Goal: Task Accomplishment & Management: Manage account settings

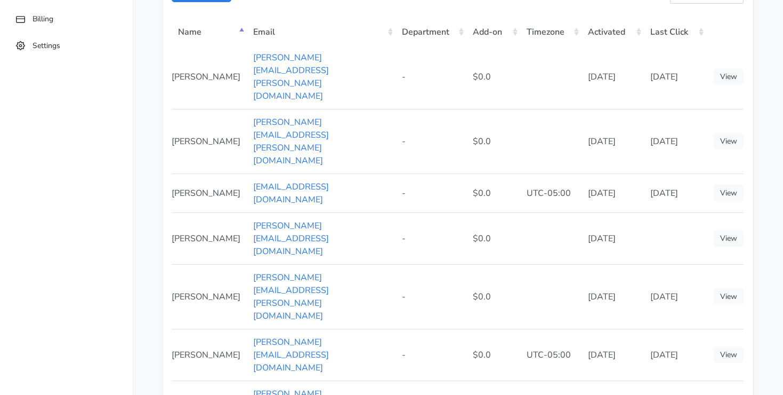
scroll to position [130, 0]
click at [319, 327] on td "[PERSON_NAME][EMAIL_ADDRESS][DOMAIN_NAME]" at bounding box center [321, 353] width 149 height 52
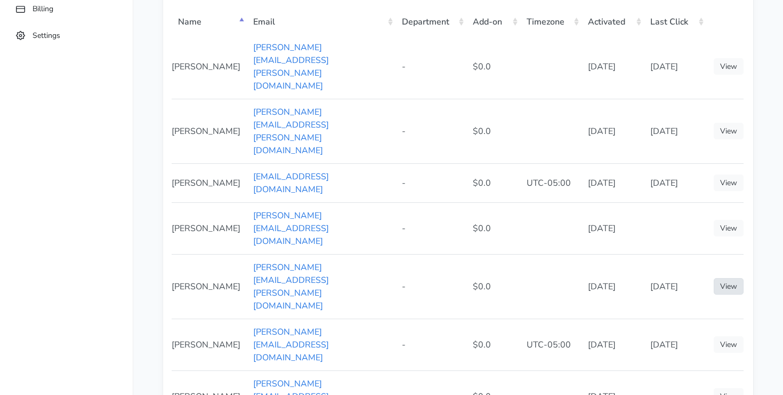
scroll to position [140, 0]
click at [728, 276] on link "View" at bounding box center [729, 284] width 30 height 17
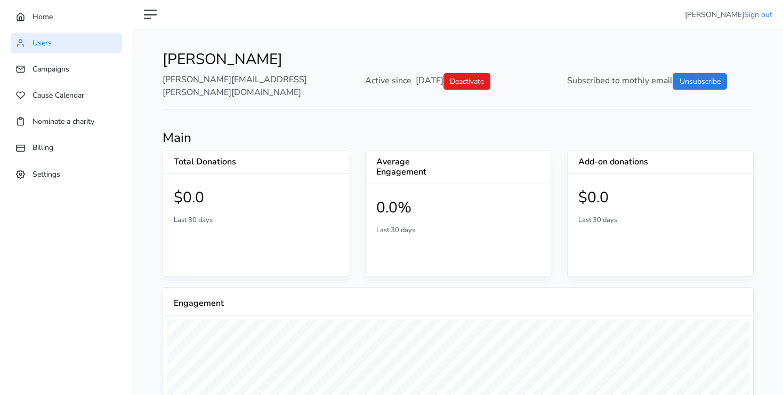
scroll to position [196, 590]
click at [491, 76] on link "Deactivate" at bounding box center [467, 81] width 47 height 17
